Goal: Transaction & Acquisition: Purchase product/service

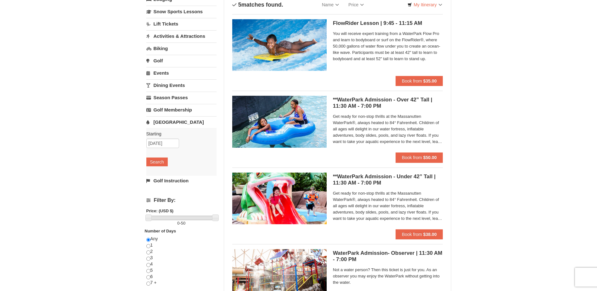
scroll to position [31, 0]
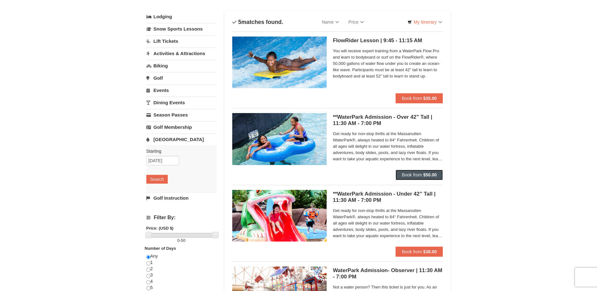
click at [431, 175] on strong "$50.00" at bounding box center [431, 174] width 14 height 5
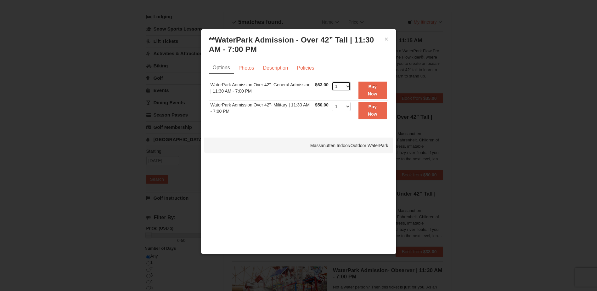
click at [347, 87] on select "1 2 3 4 5 6 7 8 9 10 11 12 13 14 15 16 17 18 19 20 21 22" at bounding box center [341, 86] width 19 height 9
select select "4"
click at [332, 82] on select "1 2 3 4 5 6 7 8 9 10 11 12 13 14 15 16 17 18 19 20 21 22" at bounding box center [341, 86] width 19 height 9
click at [370, 91] on strong "Buy Now" at bounding box center [372, 90] width 9 height 12
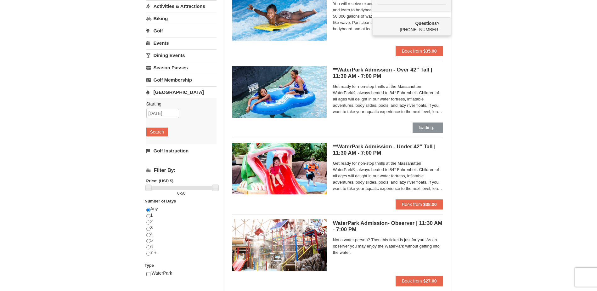
scroll to position [94, 0]
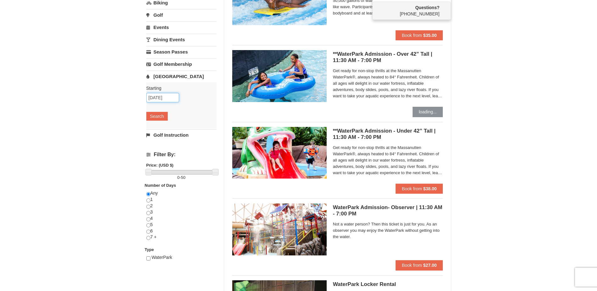
click at [156, 100] on input "09/13/2025" at bounding box center [162, 97] width 33 height 9
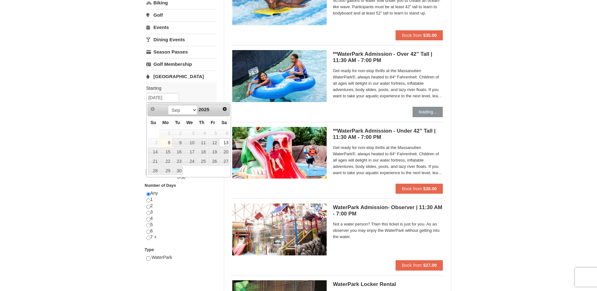
click at [158, 151] on tr "14 15 16 17 18 19 20" at bounding box center [189, 151] width 83 height 9
click at [157, 151] on link "14" at bounding box center [153, 152] width 11 height 9
type input "[DATE]"
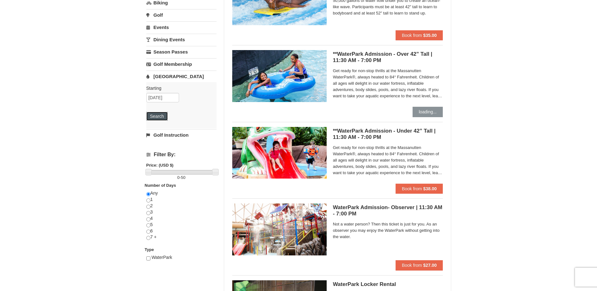
click at [159, 117] on button "Search" at bounding box center [156, 116] width 21 height 9
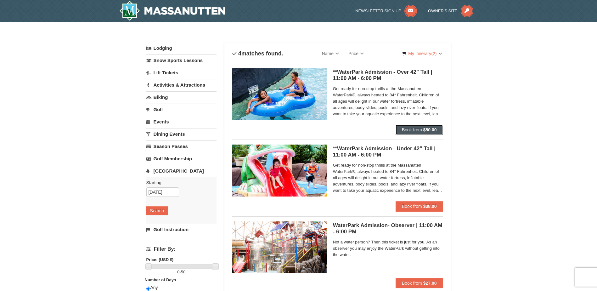
click at [423, 133] on button "Book from $50.00" at bounding box center [420, 130] width 48 height 10
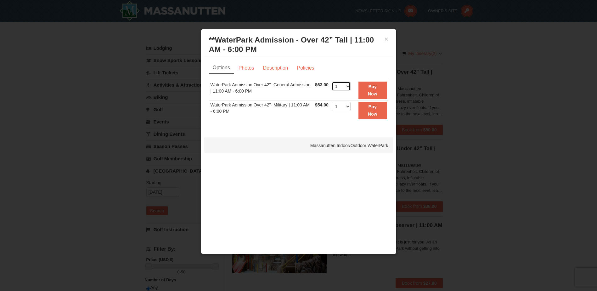
click at [344, 88] on select "1 2 3 4 5 6 7 8 9 10 11 12 13 14 15 16 17 18 19 20 21 22" at bounding box center [341, 86] width 19 height 9
select select "5"
click at [332, 82] on select "1 2 3 4 5 6 7 8 9 10 11 12 13 14 15 16 17 18 19 20 21 22" at bounding box center [341, 86] width 19 height 9
click at [372, 87] on strong "Buy Now" at bounding box center [372, 90] width 9 height 12
